Goal: Transaction & Acquisition: Subscribe to service/newsletter

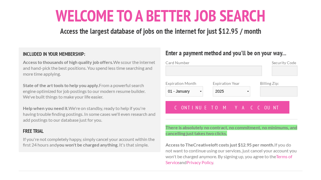
scroll to position [28, 0]
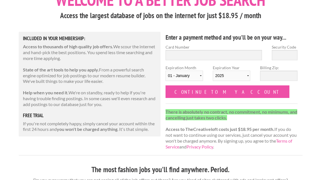
scroll to position [73, 0]
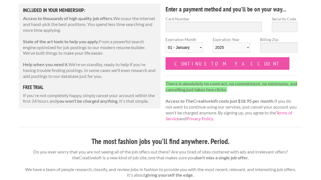
click at [196, 91] on strong "There is absolutely no contract, no commitment, no minimums, and cancelling jus…" at bounding box center [232, 86] width 132 height 11
click at [207, 104] on p "There is absolutely no contract, no commitment, no minimums, and cancelling jus…" at bounding box center [232, 101] width 132 height 41
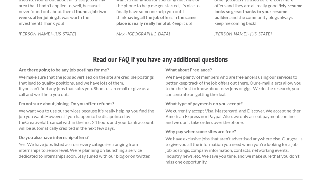
scroll to position [396, 0]
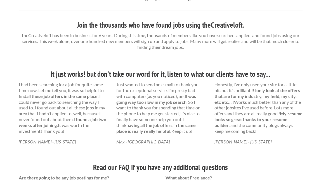
scroll to position [246, 0]
